Goal: Information Seeking & Learning: Learn about a topic

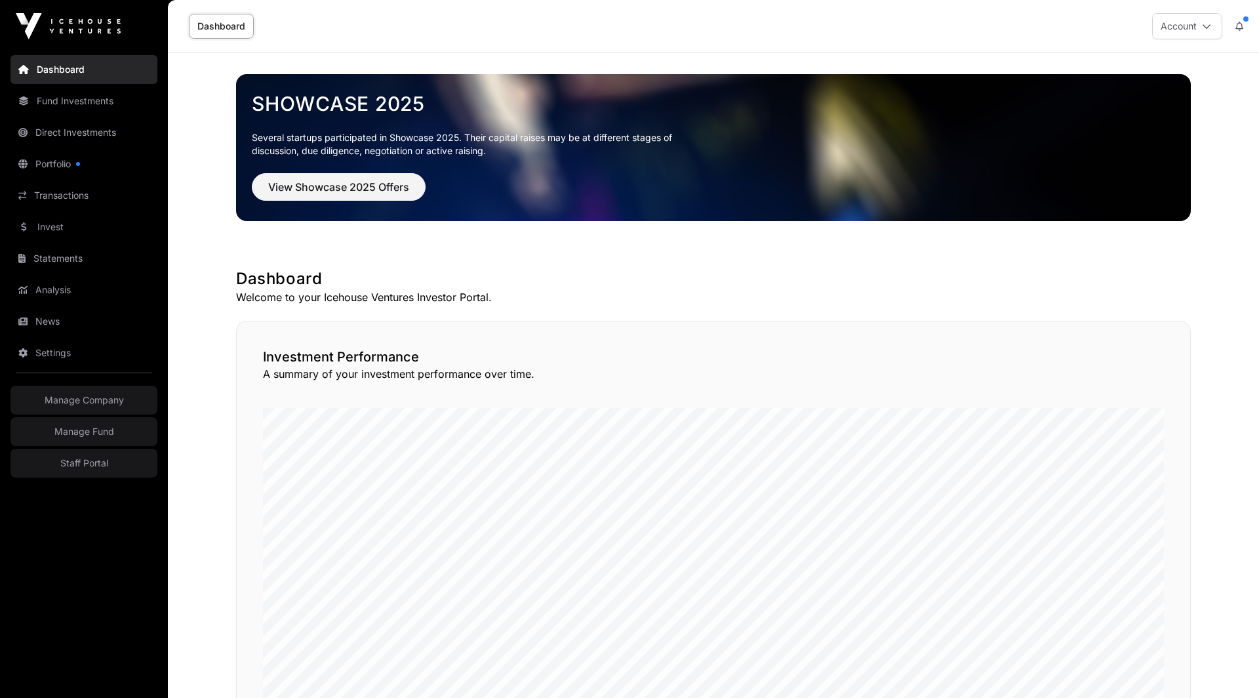
click at [60, 229] on link "Invest" at bounding box center [83, 226] width 147 height 29
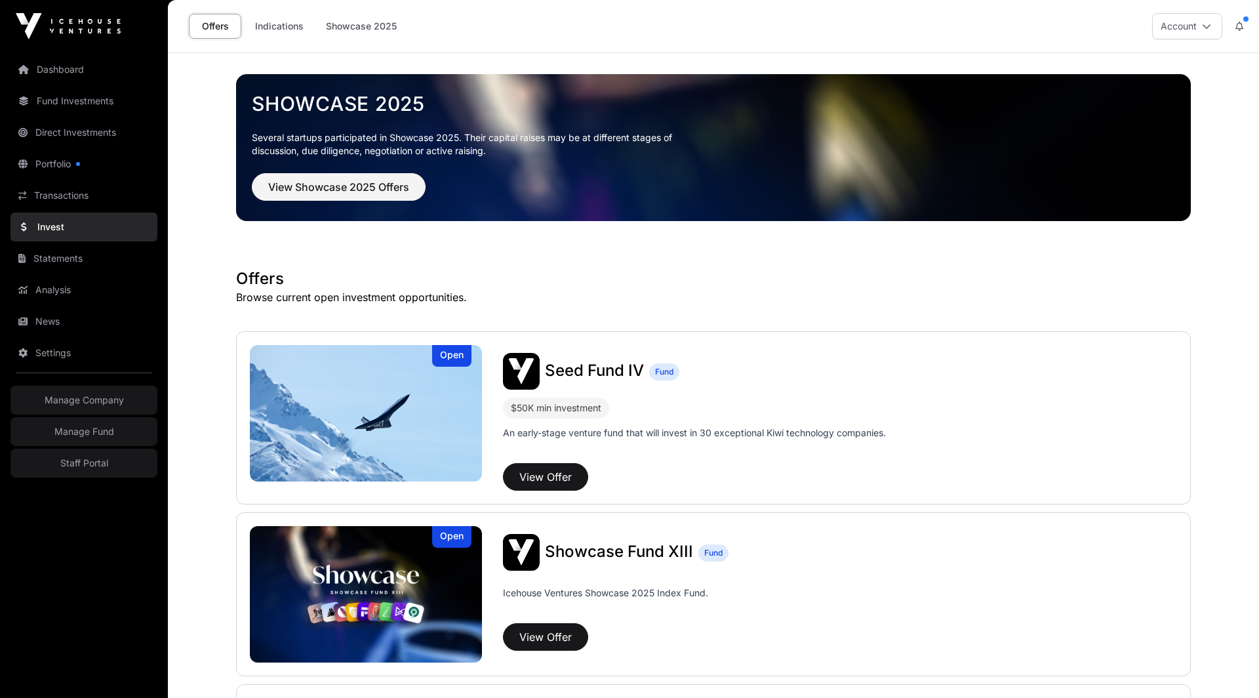
click at [617, 372] on span "Seed Fund IV" at bounding box center [594, 370] width 99 height 19
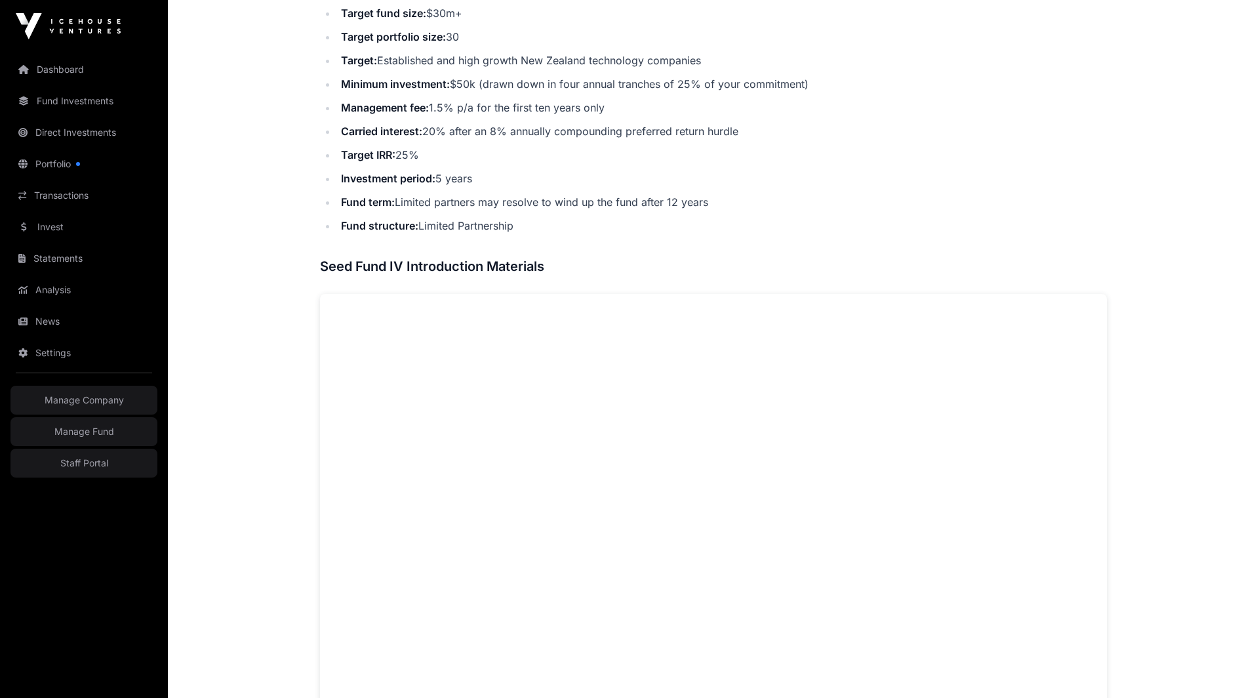
scroll to position [657, 0]
click at [936, 220] on li "Fund structure: Limited Partnership" at bounding box center [722, 225] width 770 height 18
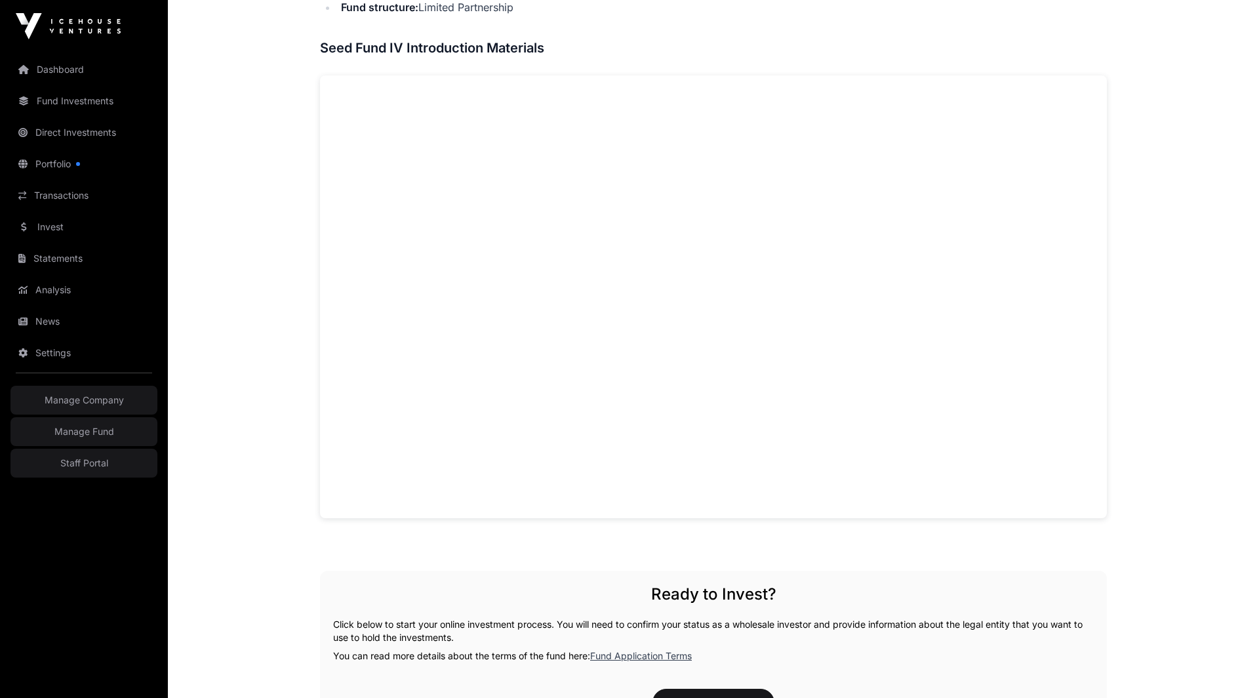
scroll to position [898, 0]
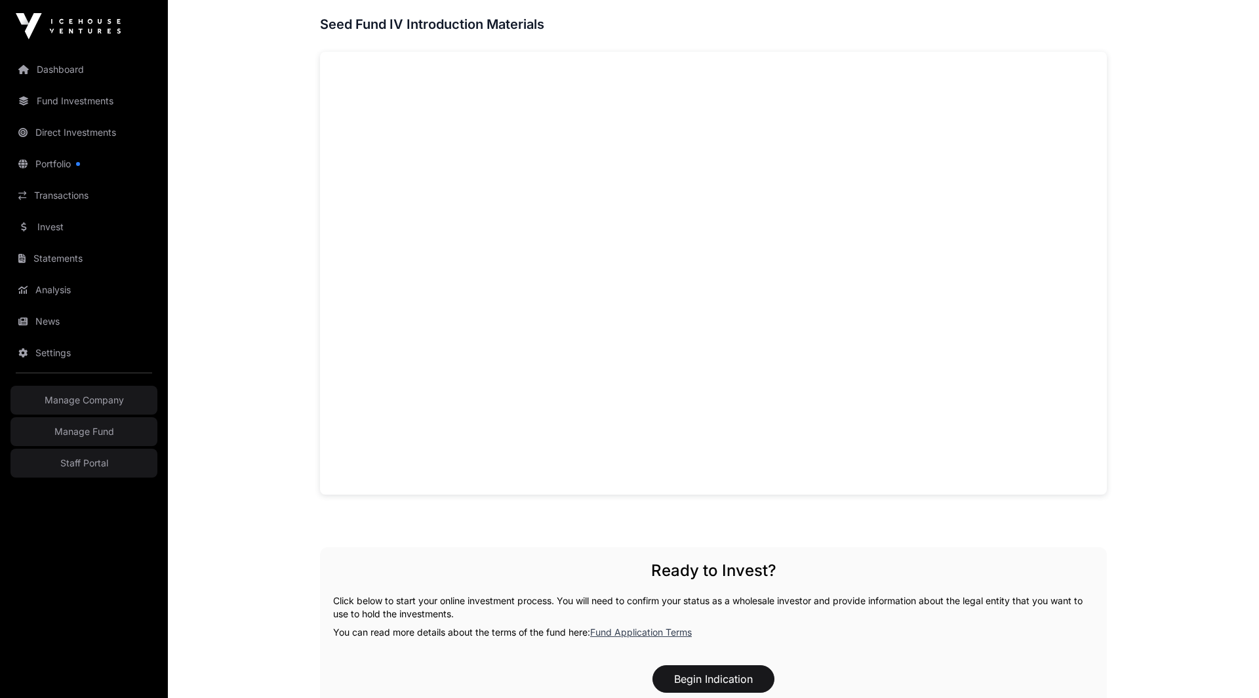
click at [96, 469] on link "Staff Portal" at bounding box center [83, 462] width 147 height 29
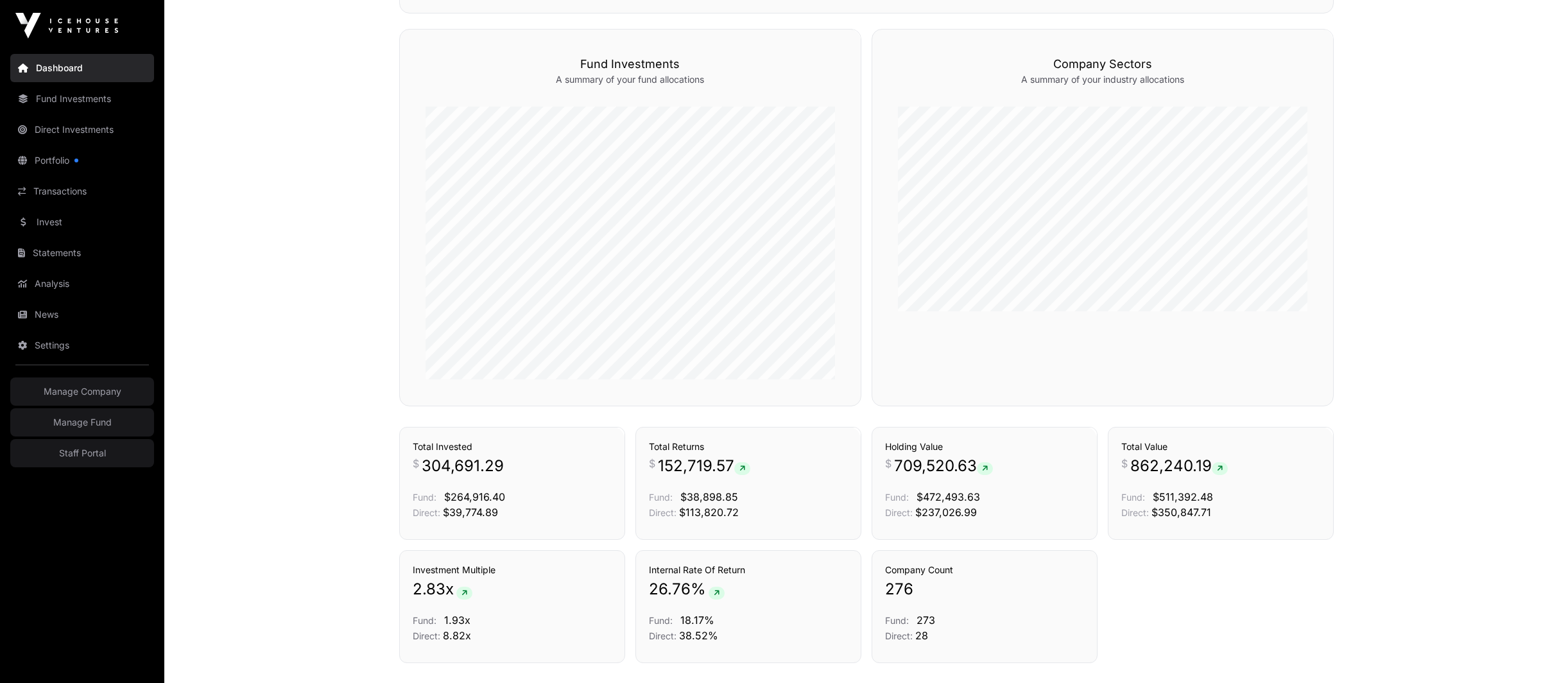
scroll to position [841, 0]
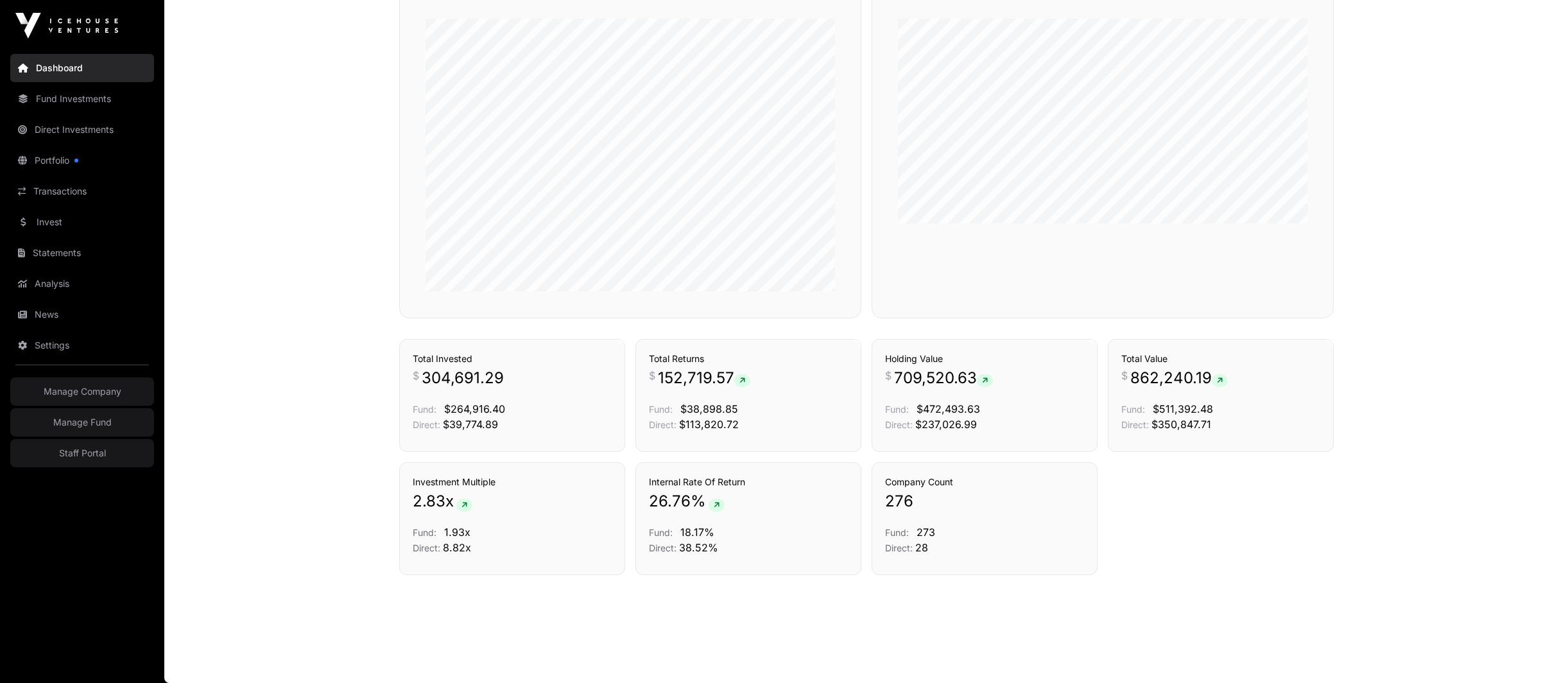
click at [45, 102] on link "Fund Investments" at bounding box center [81, 99] width 144 height 28
click at [96, 94] on link "Fund Investments" at bounding box center [81, 99] width 144 height 28
click at [60, 98] on link "Fund Investments" at bounding box center [81, 99] width 144 height 28
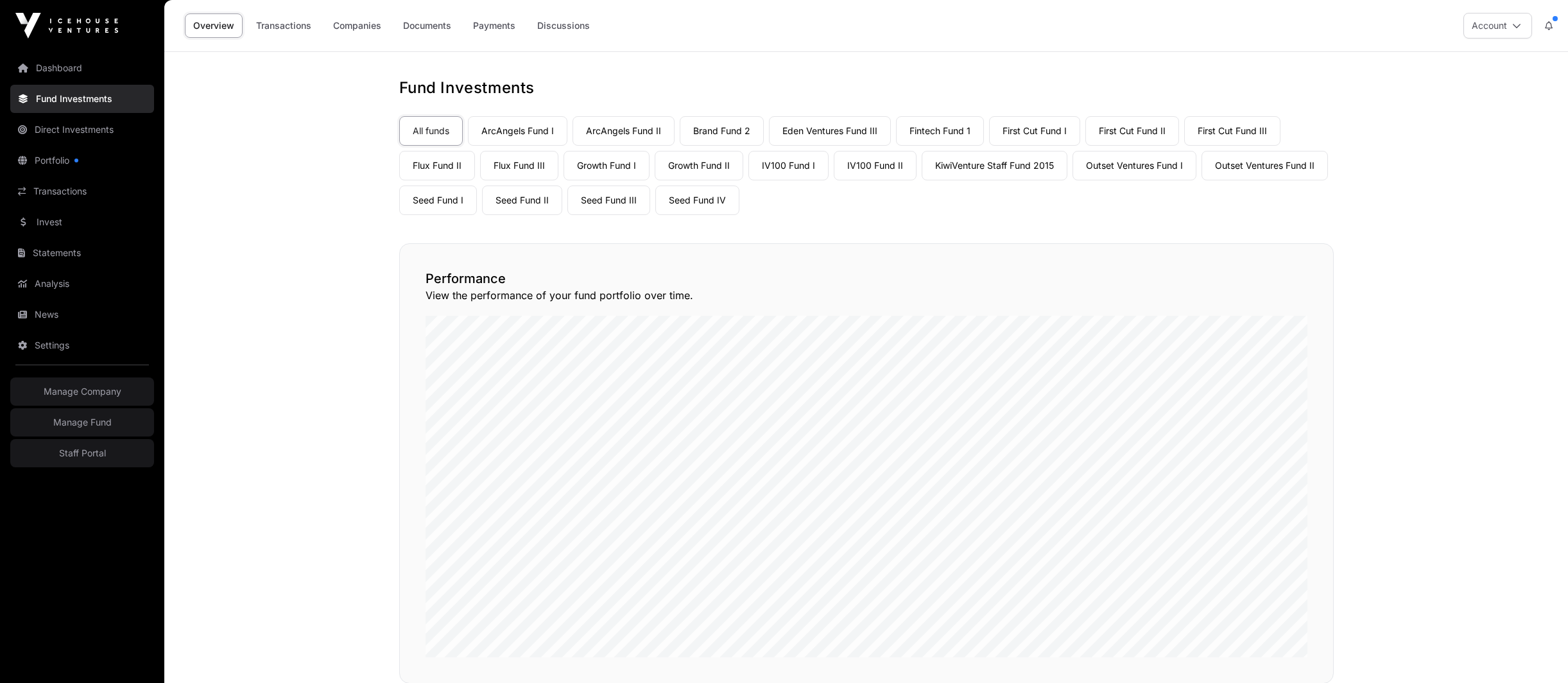
click at [626, 199] on link "Seed Fund III" at bounding box center [609, 200] width 83 height 29
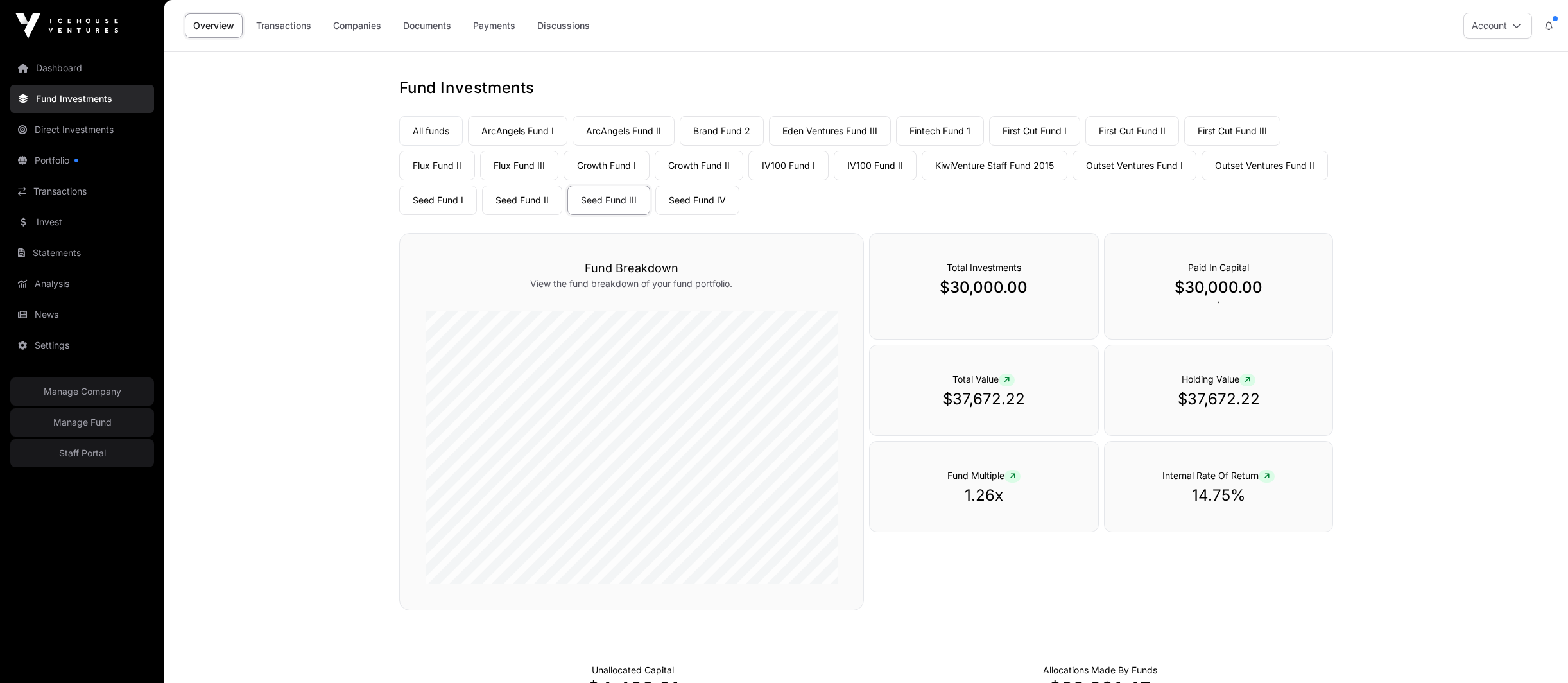
click at [512, 195] on link "Seed Fund II" at bounding box center [522, 200] width 80 height 29
click at [604, 203] on link "Seed Fund III" at bounding box center [609, 200] width 83 height 29
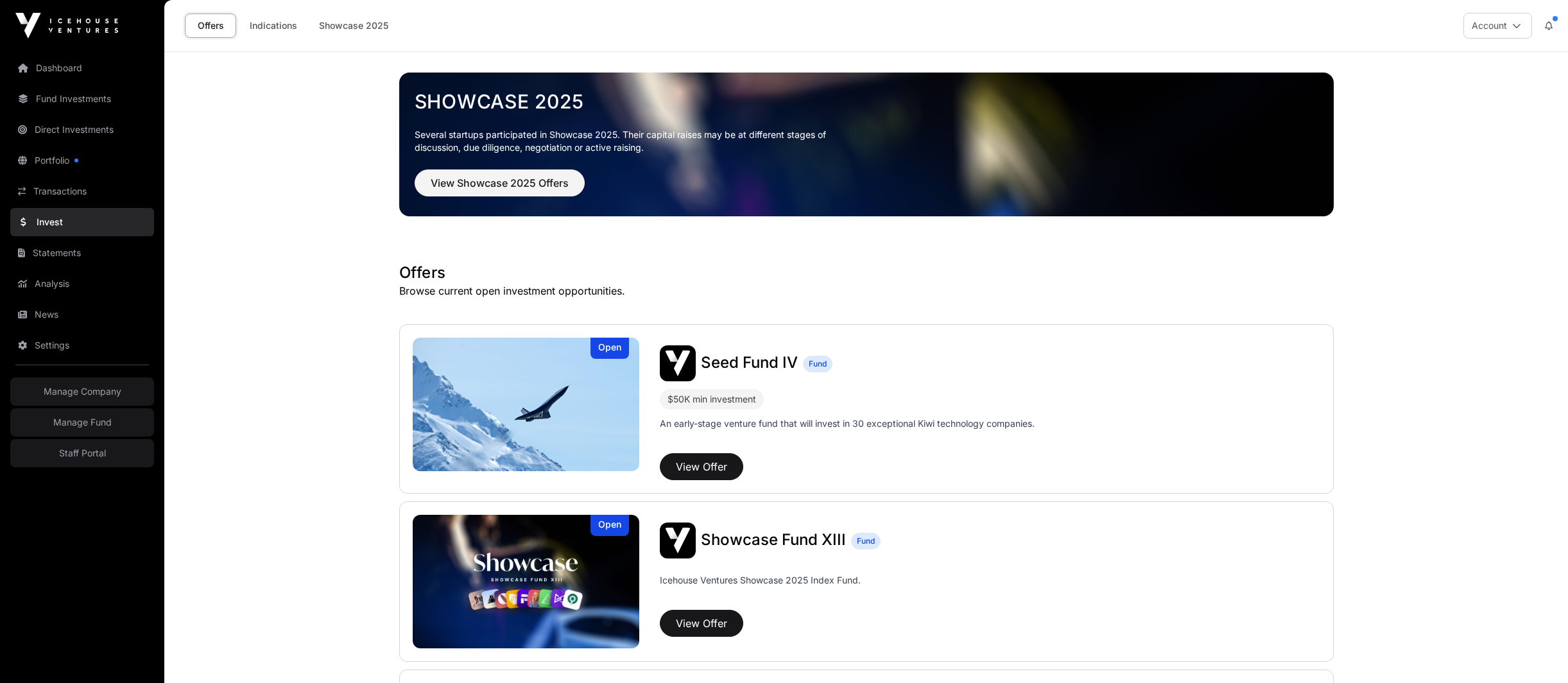
click at [735, 367] on span "Seed Fund IV" at bounding box center [749, 362] width 97 height 19
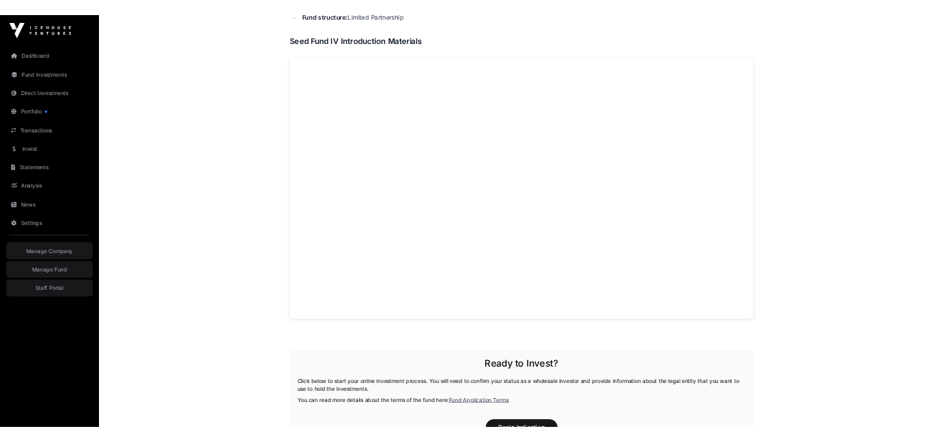
scroll to position [879, 0]
